Goal: Navigation & Orientation: Find specific page/section

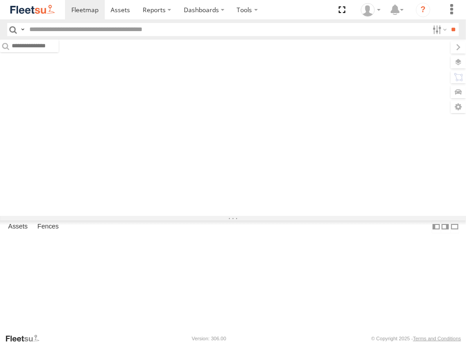
click at [0, 0] on label "×" at bounding box center [0, 0] width 0 height 0
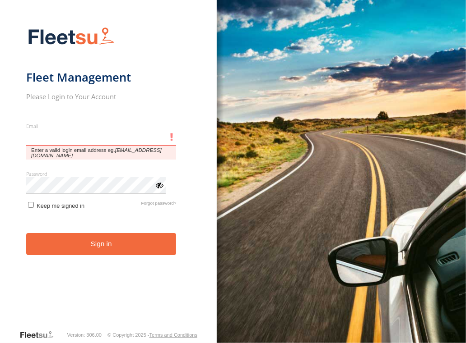
type input "**********"
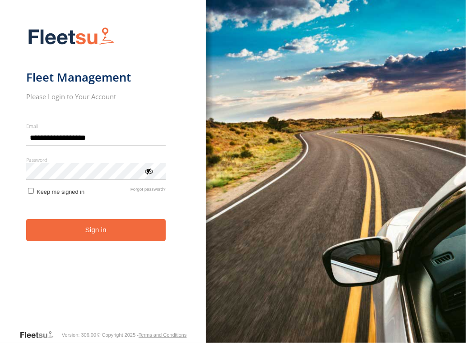
click at [111, 238] on button "Sign in" at bounding box center [95, 230] width 139 height 22
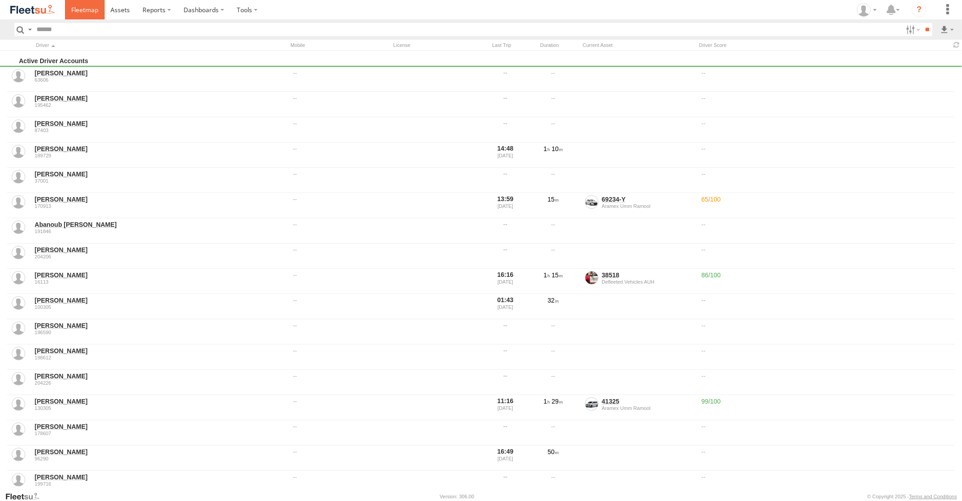
click at [84, 12] on span at bounding box center [84, 9] width 27 height 9
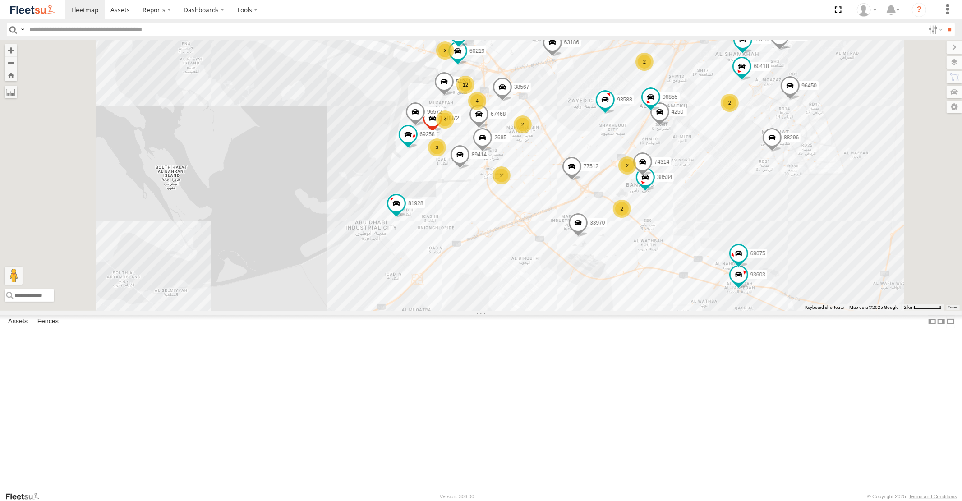
drag, startPoint x: 544, startPoint y: 156, endPoint x: 535, endPoint y: 274, distance: 118.5
click at [535, 273] on div "93598 87841 93659 57438 93664 93671 93580 93591 16884/T 70594 46190 88129 33970…" at bounding box center [481, 175] width 962 height 271
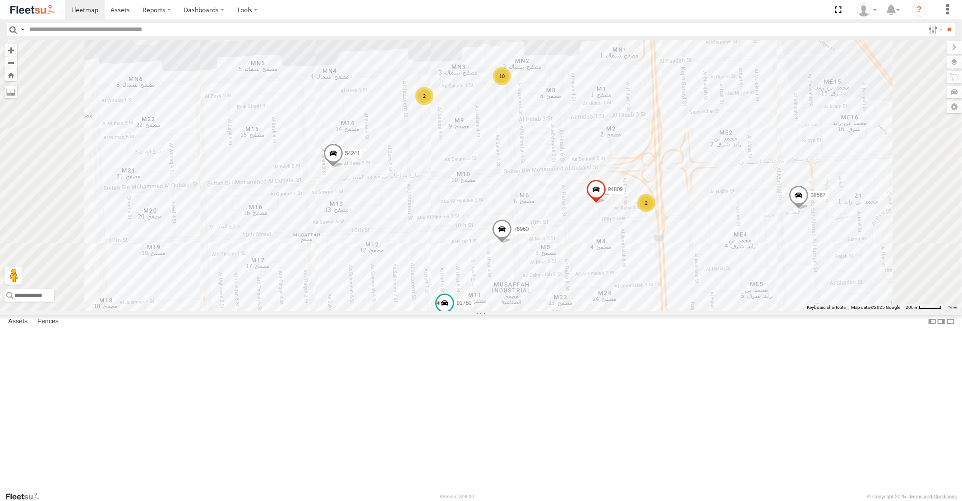
drag, startPoint x: 490, startPoint y: 282, endPoint x: 535, endPoint y: 202, distance: 91.3
click at [526, 212] on div "93598 87841 93659 57438 93664 93671 93580 93591 16884/T 70594 46190 88129 33970…" at bounding box center [481, 175] width 962 height 271
